Goal: Task Accomplishment & Management: Complete application form

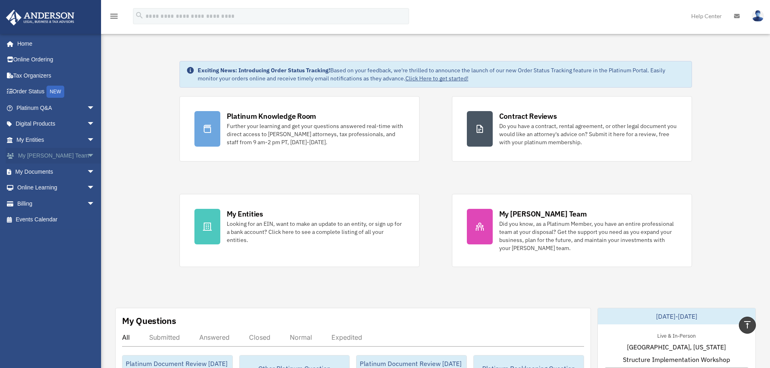
scroll to position [162, 0]
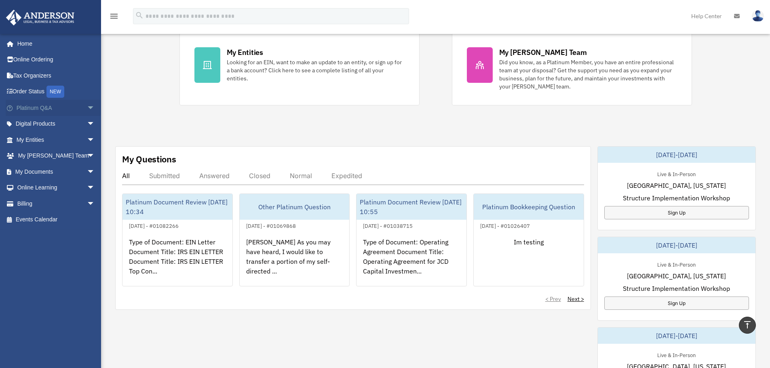
click at [76, 109] on link "Platinum Q&A arrow_drop_down" at bounding box center [57, 108] width 102 height 16
click at [87, 107] on span "arrow_drop_down" at bounding box center [95, 108] width 16 height 17
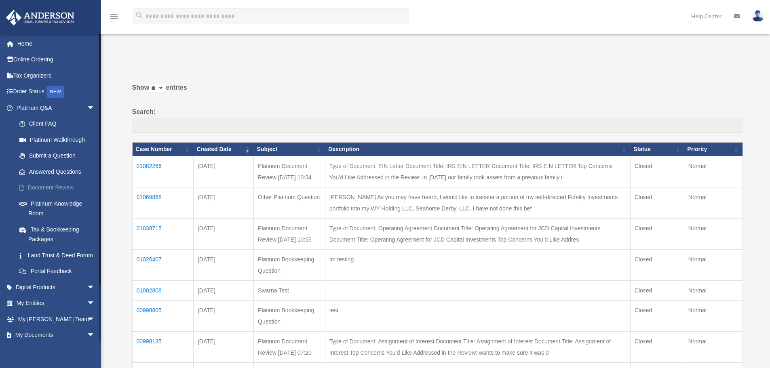
click at [59, 188] on link "Document Review" at bounding box center [59, 188] width 96 height 16
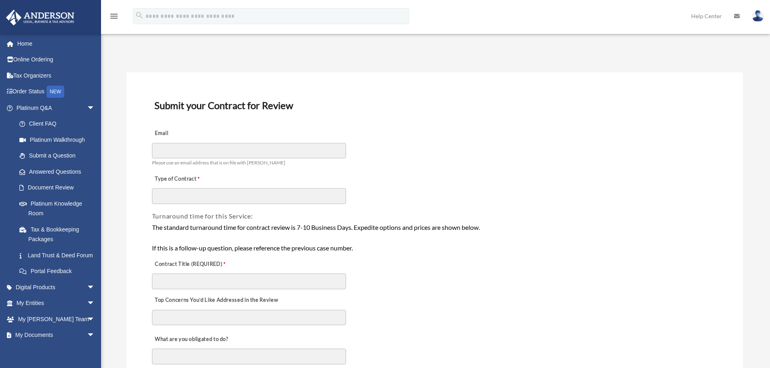
click at [427, 129] on div "Email Please use an email address that is on file with Anderson" at bounding box center [434, 145] width 567 height 45
